Goal: Information Seeking & Learning: Find contact information

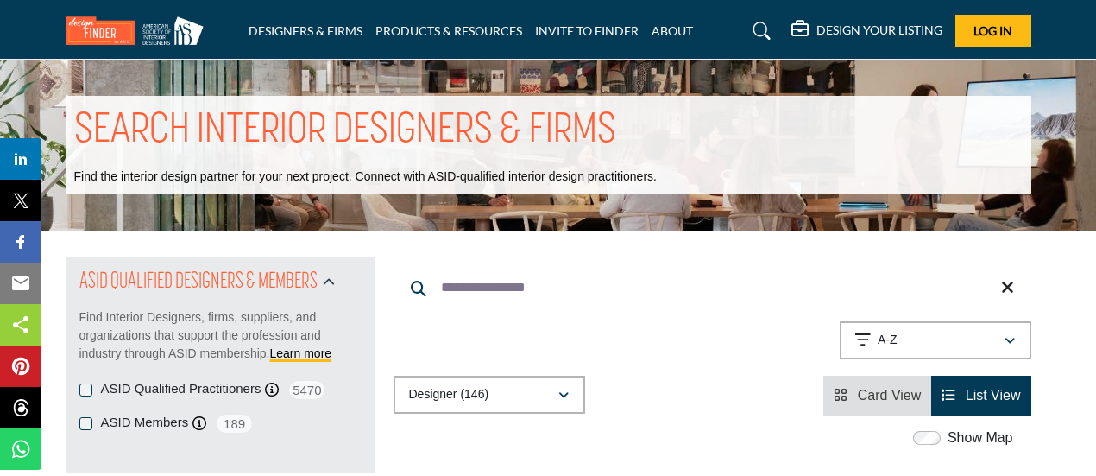
scroll to position [30780, 0]
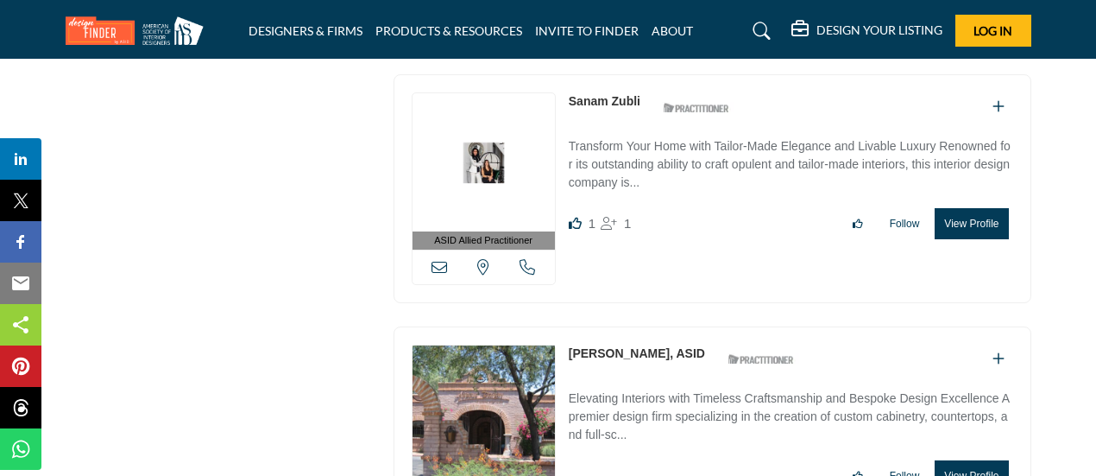
drag, startPoint x: 642, startPoint y: 320, endPoint x: 565, endPoint y: 321, distance: 77.7
copy link "[PERSON_NAME]"
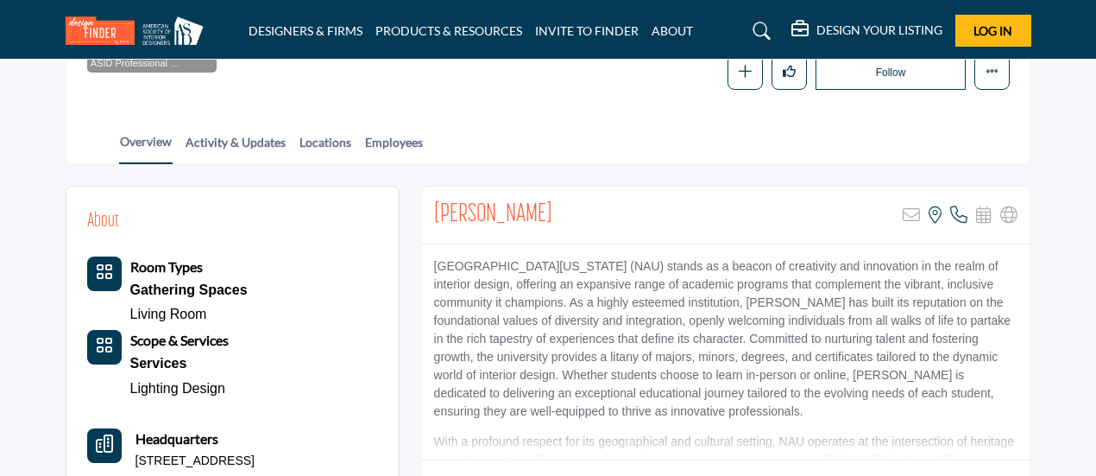
scroll to position [287, 0]
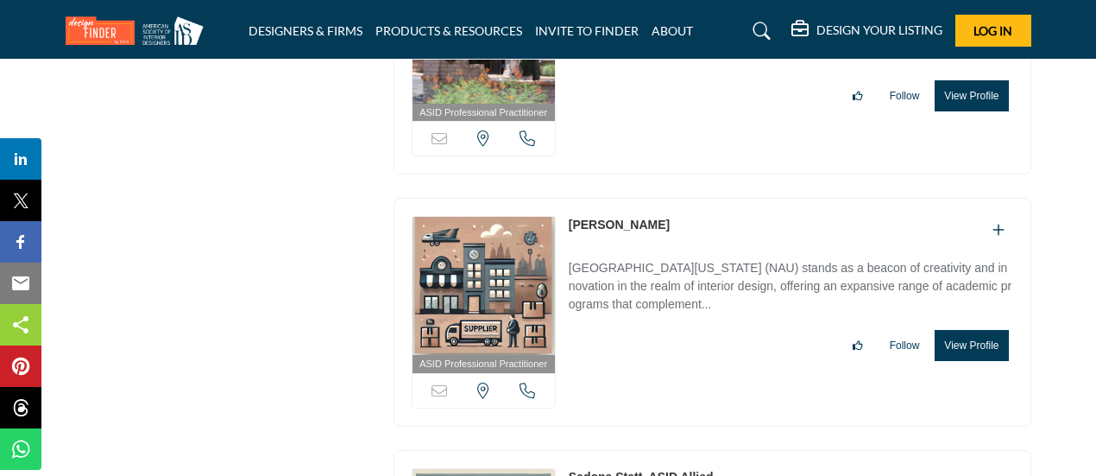
scroll to position [31198, 0]
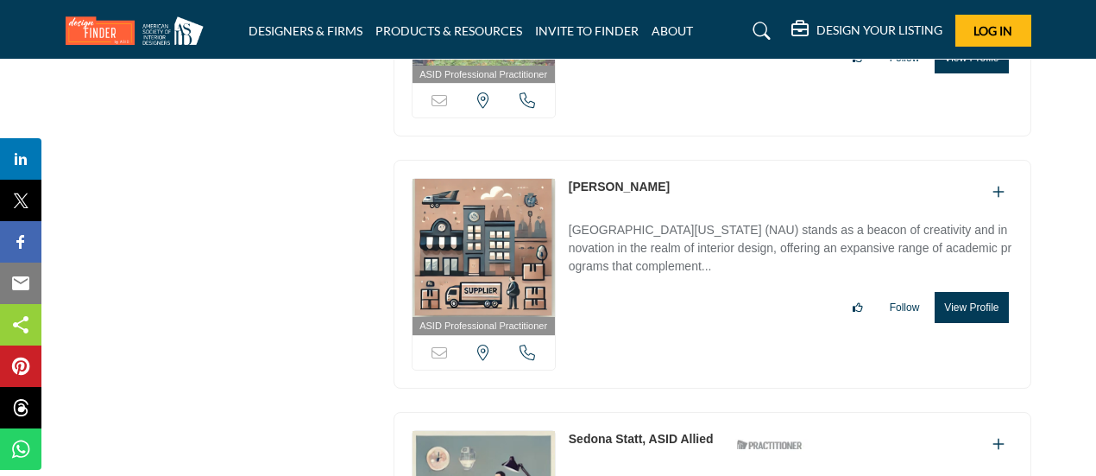
drag, startPoint x: 565, startPoint y: 154, endPoint x: 641, endPoint y: 156, distance: 76.9
drag, startPoint x: 566, startPoint y: 198, endPoint x: 715, endPoint y: 201, distance: 148.5
copy p "Sedona Statt Interiors, LLC"
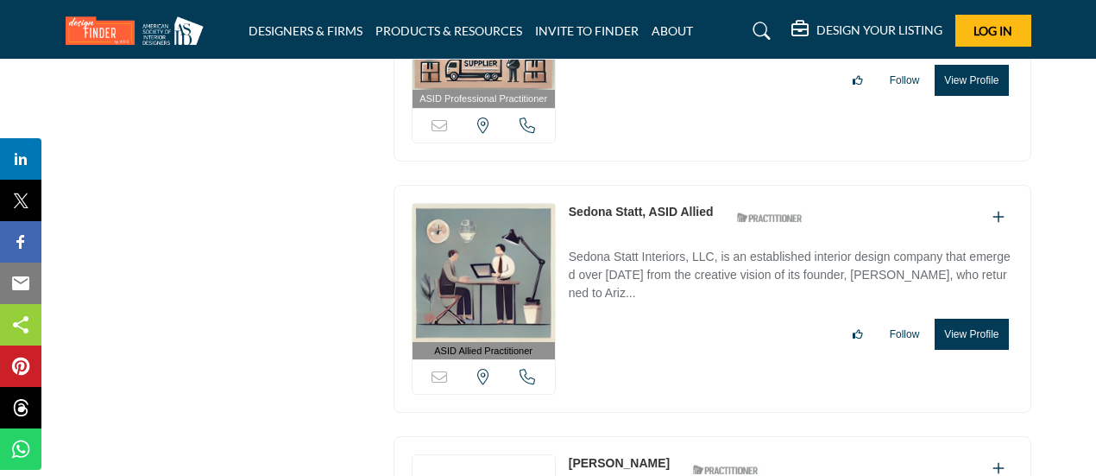
scroll to position [31482, 0]
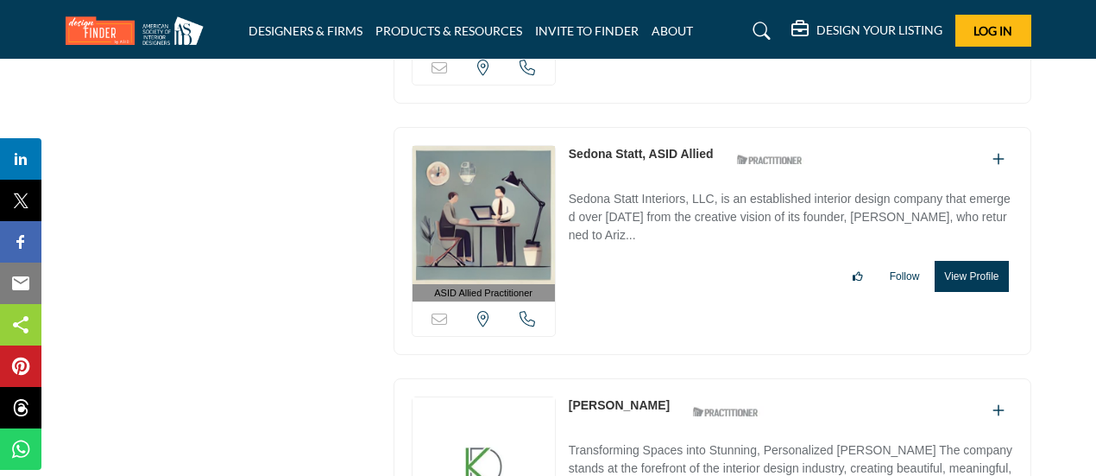
drag, startPoint x: 565, startPoint y: 111, endPoint x: 687, endPoint y: 114, distance: 121.8
copy div "Shannon Truesdell"
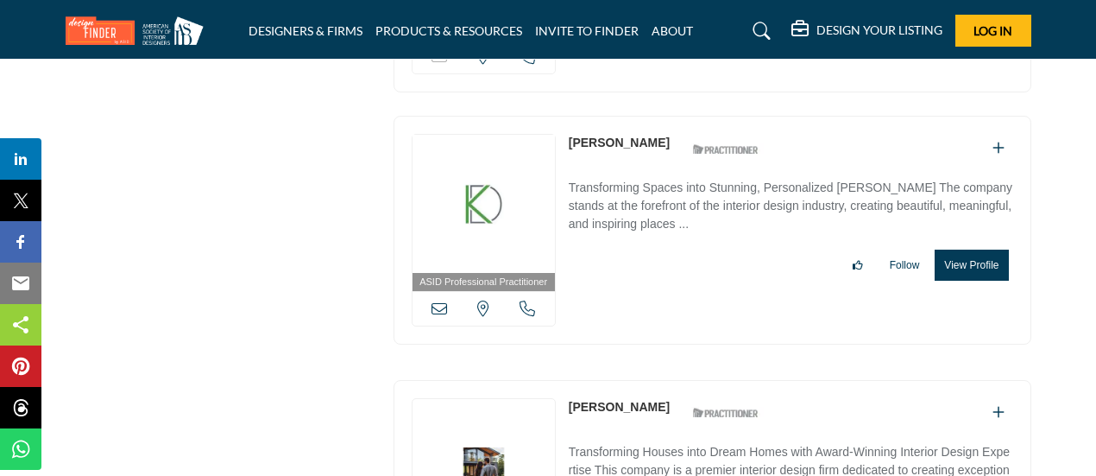
scroll to position [31766, 0]
